Goal: Task Accomplishment & Management: Manage account settings

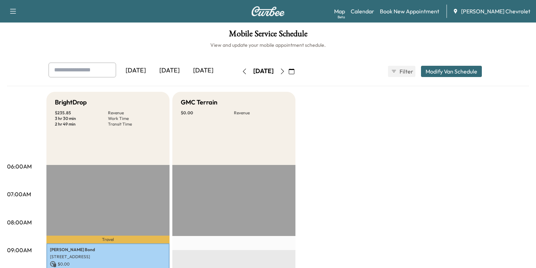
scroll to position [225, 0]
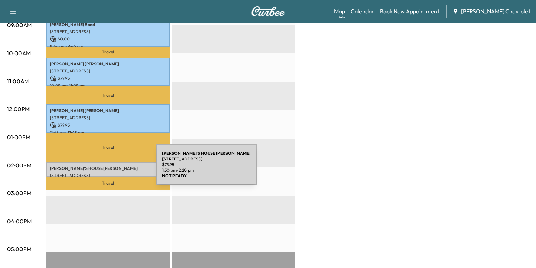
click at [103, 169] on div "MADI'S HOUSE [PERSON_NAME] [STREET_ADDRESS] $ 75.95 1:50 pm - 2:20 pm" at bounding box center [107, 169] width 123 height 14
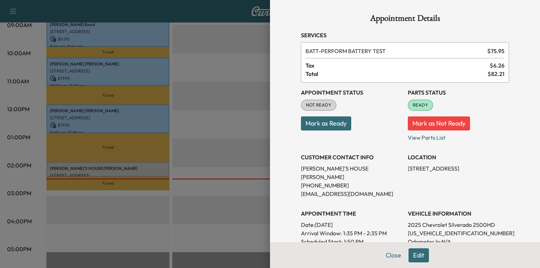
click at [415, 256] on button "Edit" at bounding box center [419, 255] width 20 height 14
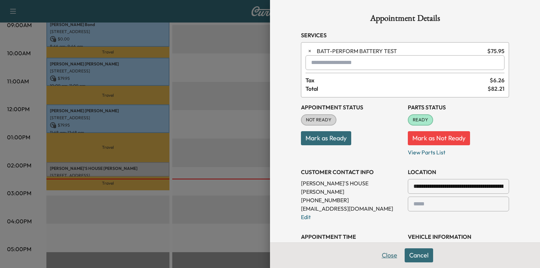
click at [389, 257] on button "Close" at bounding box center [389, 255] width 25 height 14
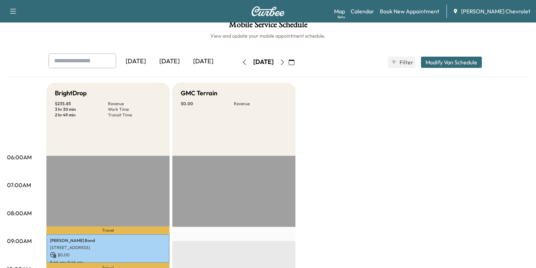
scroll to position [0, 0]
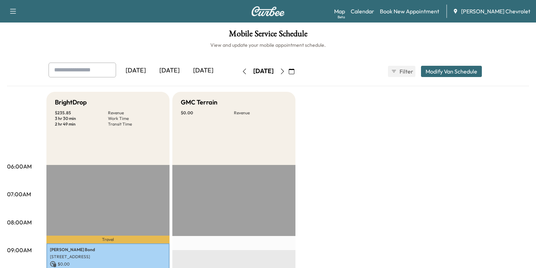
click at [285, 69] on icon "button" at bounding box center [283, 72] width 6 height 6
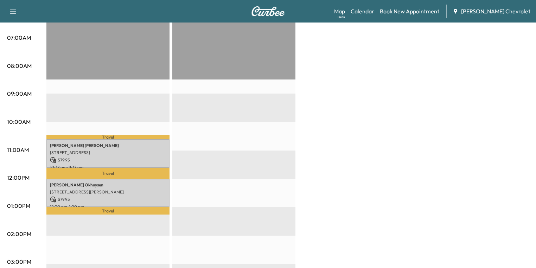
scroll to position [113, 0]
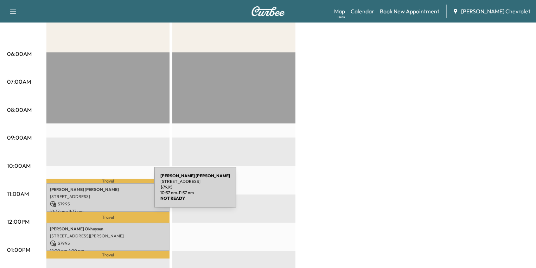
click at [101, 191] on div "[PERSON_NAME] [STREET_ADDRESS] $ 79.95 10:37 am - 11:37 am" at bounding box center [107, 197] width 123 height 28
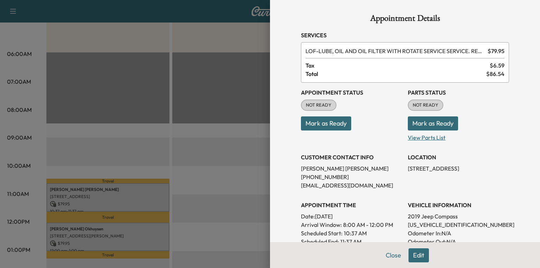
click at [421, 137] on p "View Parts List" at bounding box center [458, 135] width 101 height 11
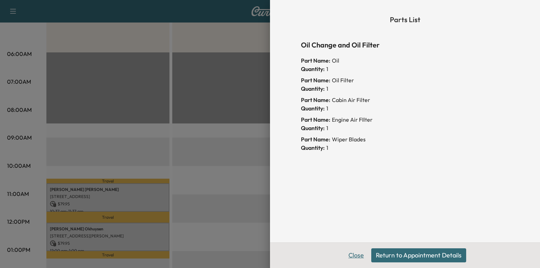
click at [357, 257] on button "Close" at bounding box center [356, 255] width 25 height 14
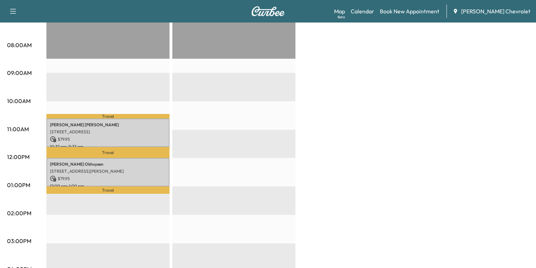
scroll to position [225, 0]
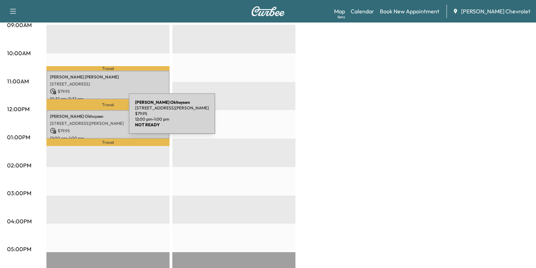
click at [76, 118] on div "[PERSON_NAME] [STREET_ADDRESS][PERSON_NAME] $ 79.95 12:00 pm - 1:00 pm" at bounding box center [107, 124] width 123 height 28
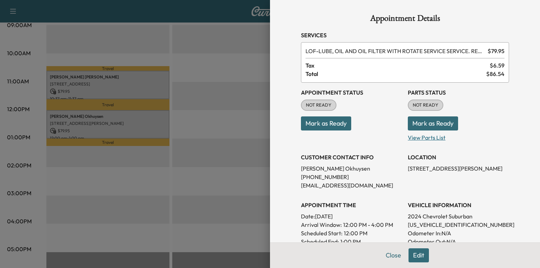
click at [431, 136] on p "View Parts List" at bounding box center [458, 135] width 101 height 11
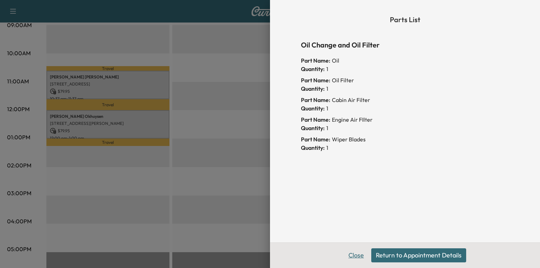
click at [360, 256] on button "Close" at bounding box center [356, 255] width 25 height 14
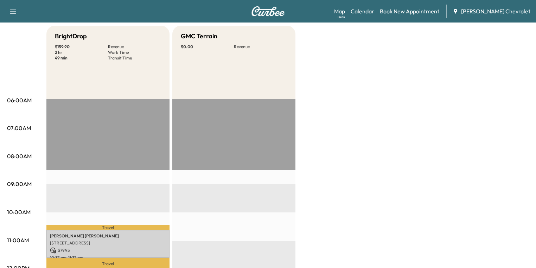
scroll to position [0, 0]
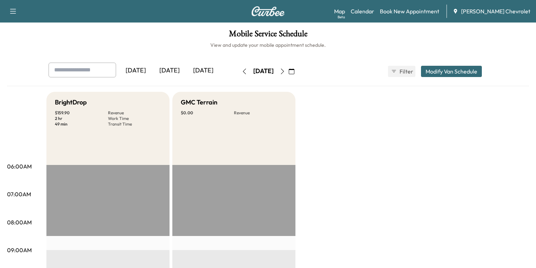
click at [288, 72] on button "button" at bounding box center [282, 71] width 12 height 11
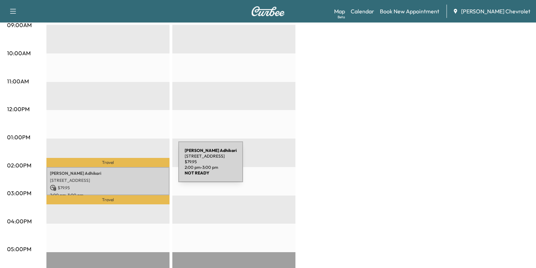
click at [126, 167] on div "[PERSON_NAME] [STREET_ADDRESS] $ 79.95 2:00 pm - 3:00 pm" at bounding box center [107, 181] width 123 height 28
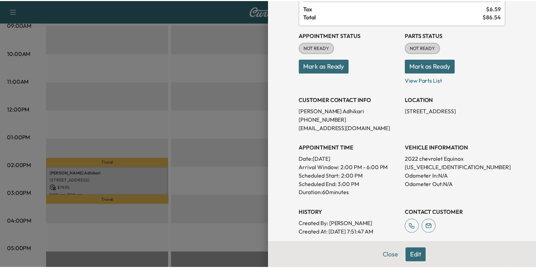
scroll to position [0, 0]
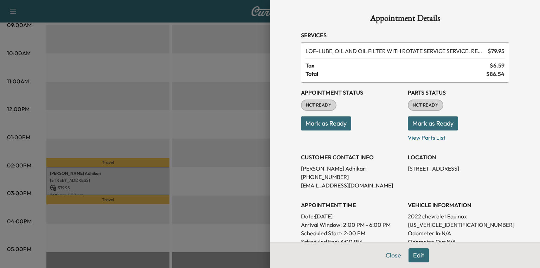
click at [415, 137] on p "View Parts List" at bounding box center [458, 135] width 101 height 11
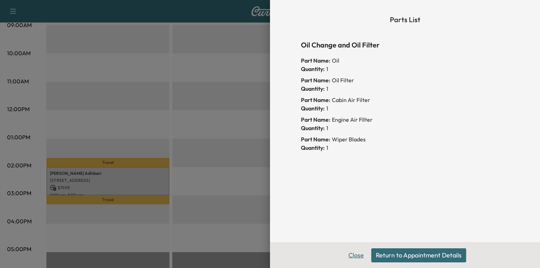
click at [354, 256] on button "Close" at bounding box center [356, 255] width 25 height 14
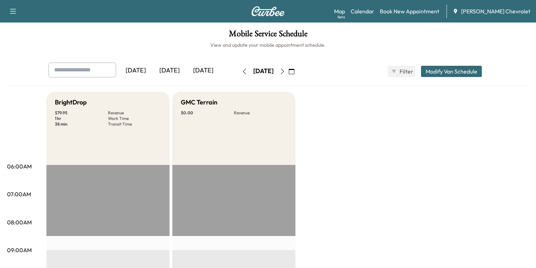
click at [285, 71] on icon "button" at bounding box center [283, 72] width 6 height 6
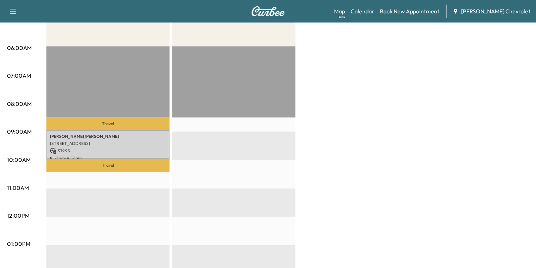
scroll to position [197, 0]
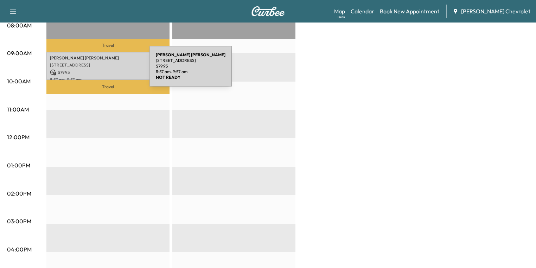
click at [97, 70] on p "$ 79.95" at bounding box center [108, 72] width 116 height 6
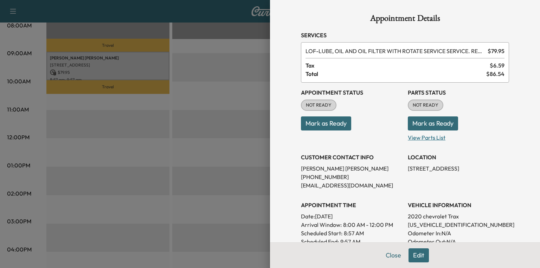
click at [423, 138] on p "View Parts List" at bounding box center [458, 135] width 101 height 11
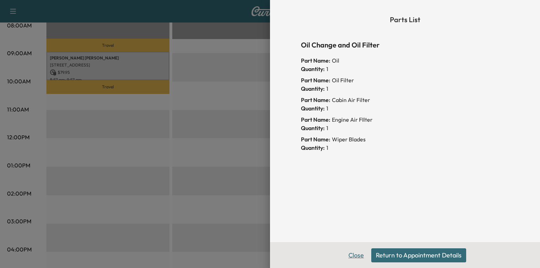
click at [353, 255] on button "Close" at bounding box center [356, 255] width 25 height 14
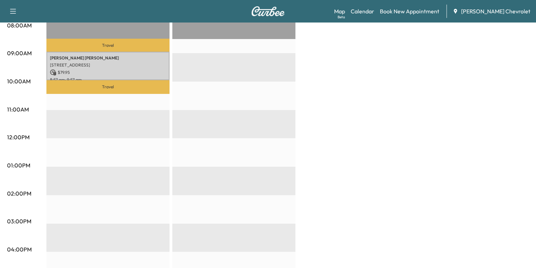
click at [215, 173] on div "EST Start" at bounding box center [233, 195] width 123 height 454
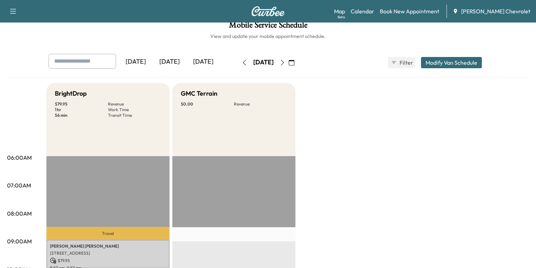
scroll to position [0, 0]
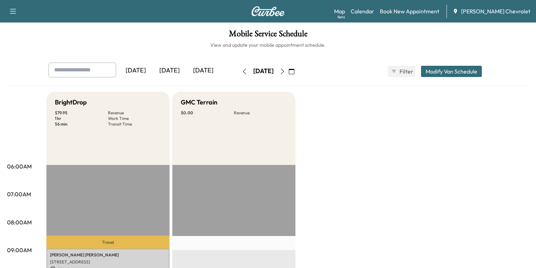
click at [294, 73] on icon "button" at bounding box center [292, 72] width 6 height 6
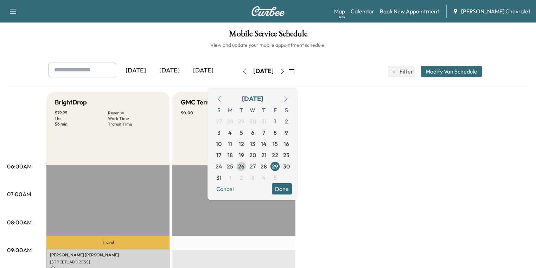
click at [244, 167] on span "26" at bounding box center [241, 166] width 6 height 8
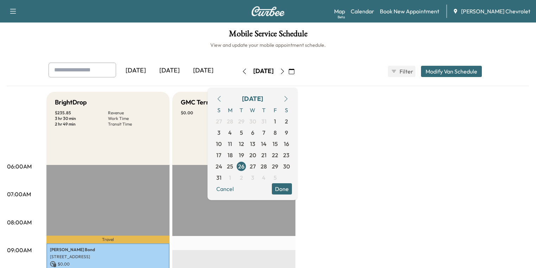
click at [292, 189] on button "Done" at bounding box center [282, 188] width 20 height 11
